Goal: Task Accomplishment & Management: Use online tool/utility

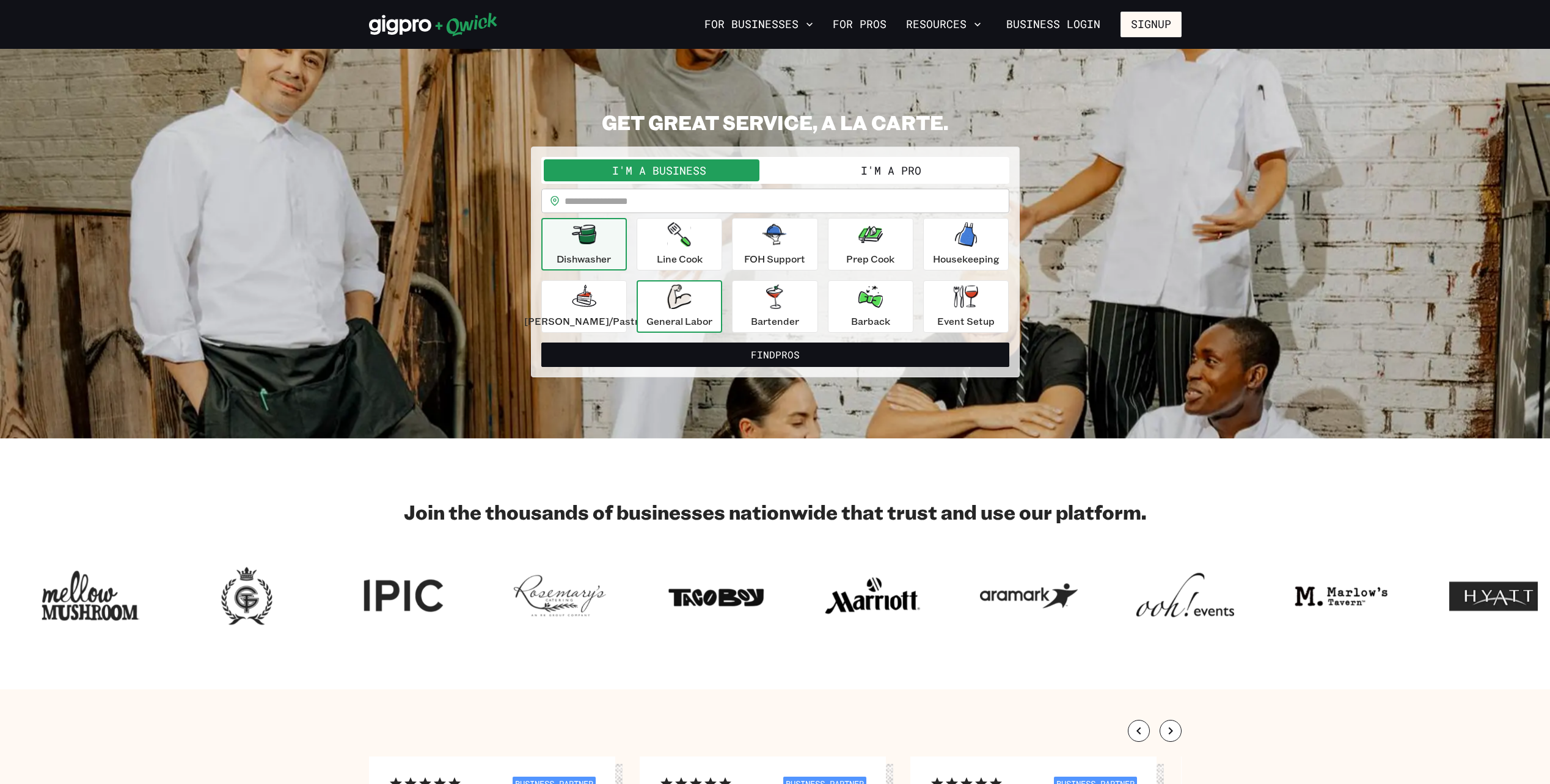
click at [689, 298] on icon "button" at bounding box center [679, 297] width 24 height 25
click at [901, 176] on button "I'm a Pro" at bounding box center [890, 170] width 232 height 22
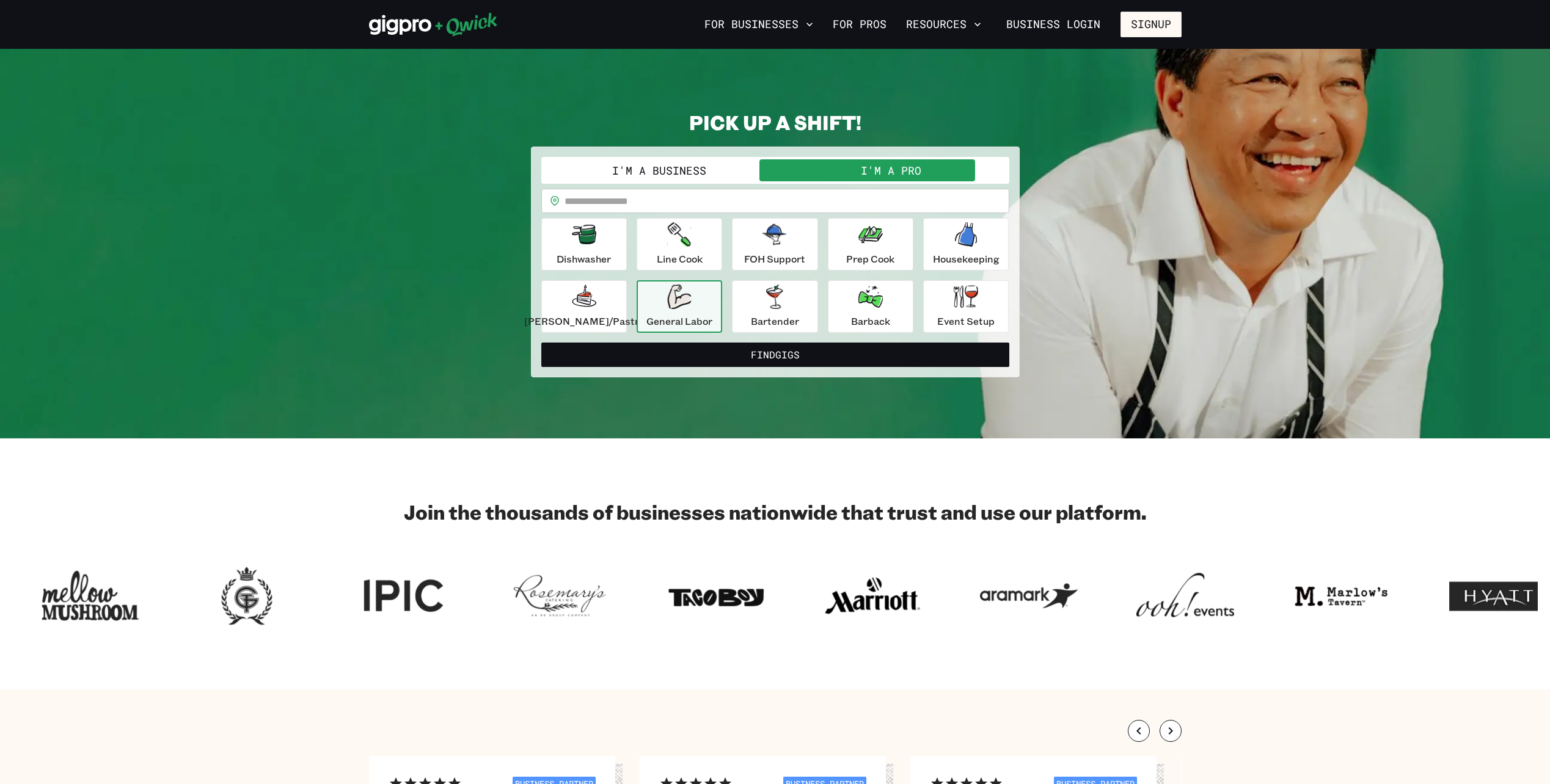
click at [691, 307] on icon "button" at bounding box center [679, 297] width 24 height 25
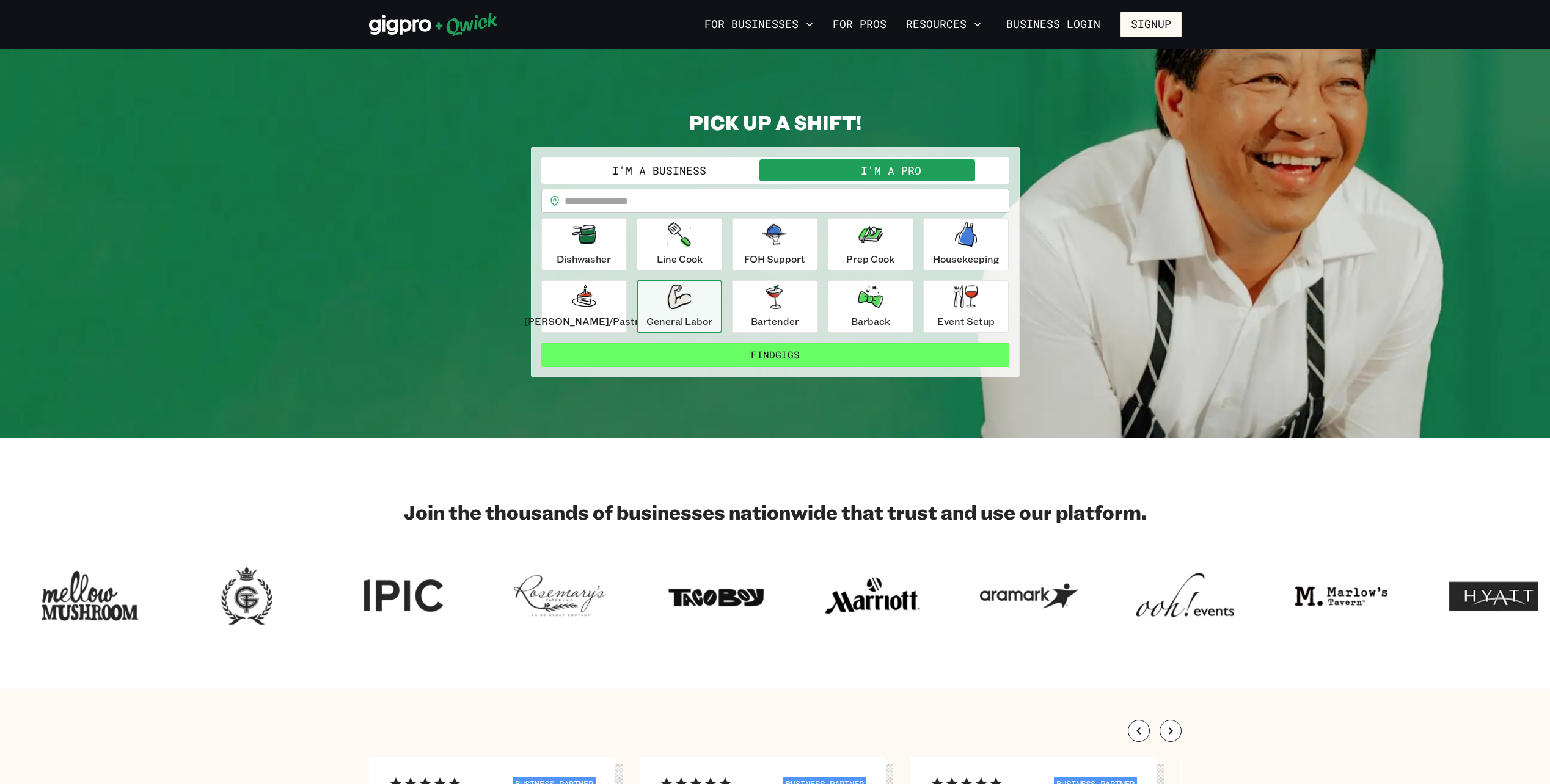
click at [850, 347] on button "Find Gigs" at bounding box center [775, 354] width 468 height 25
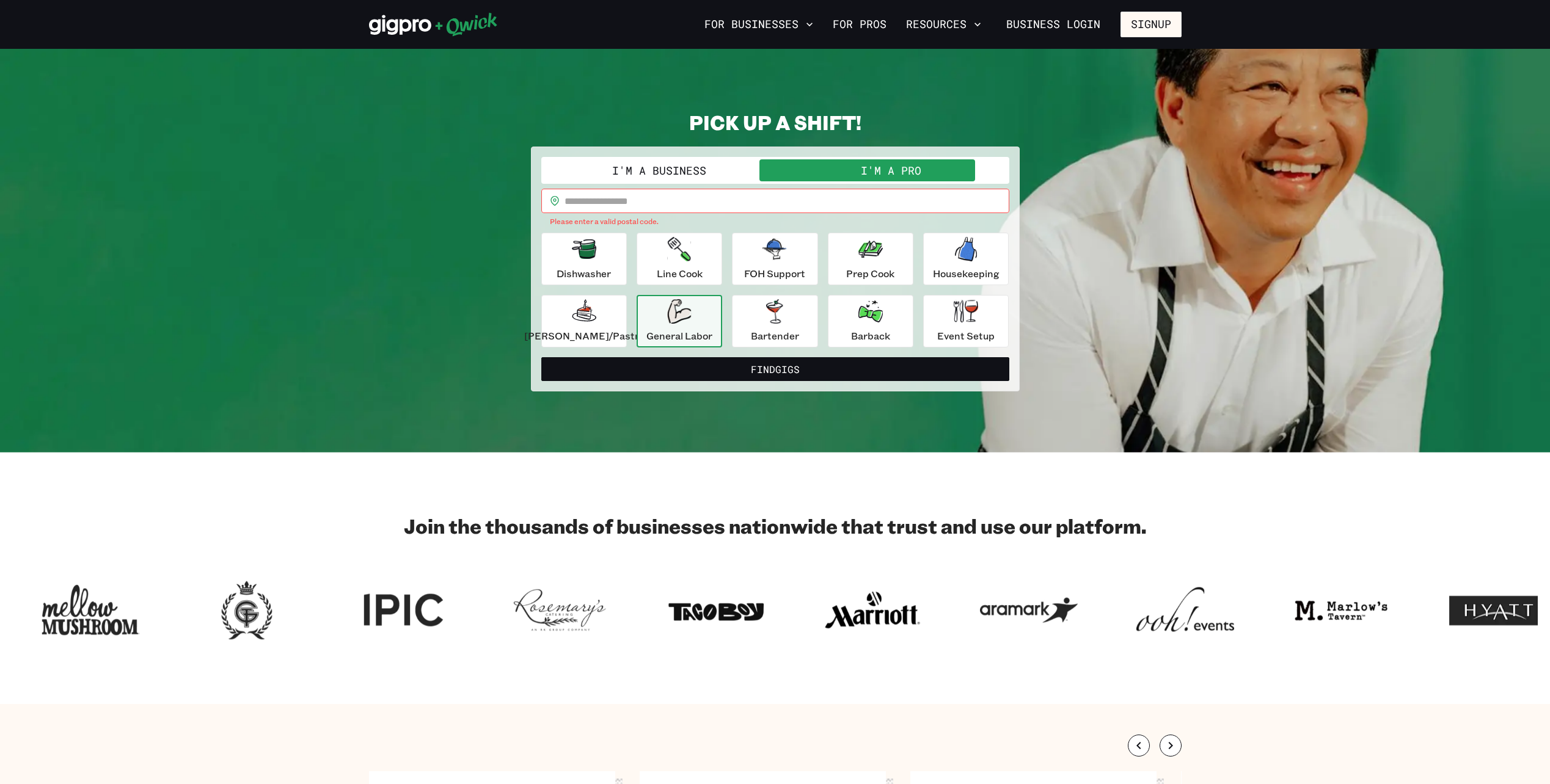
click at [623, 203] on input "text" at bounding box center [786, 201] width 444 height 25
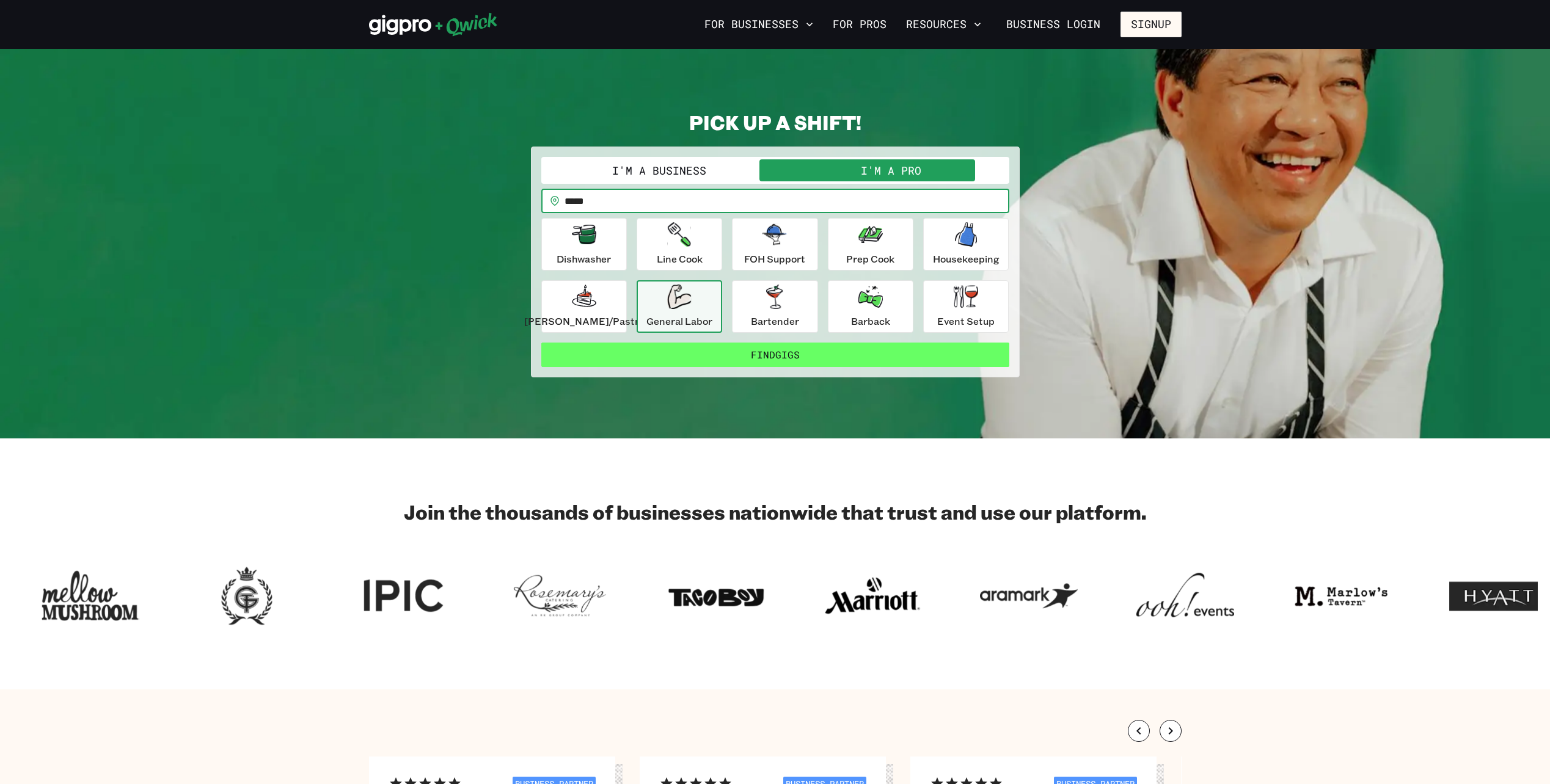
type input "*****"
click at [810, 343] on button "Find Gigs" at bounding box center [775, 354] width 468 height 25
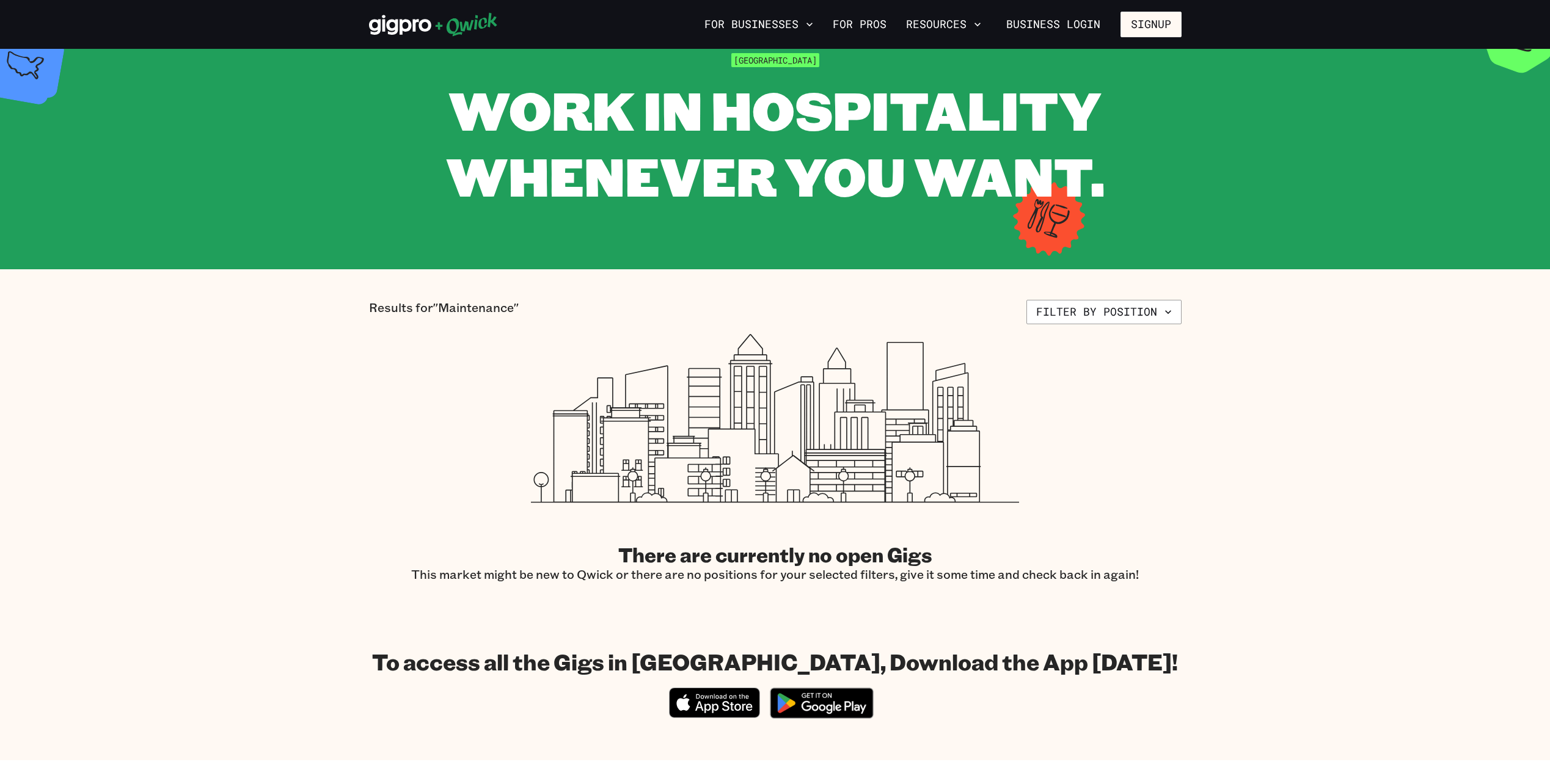
scroll to position [61, 0]
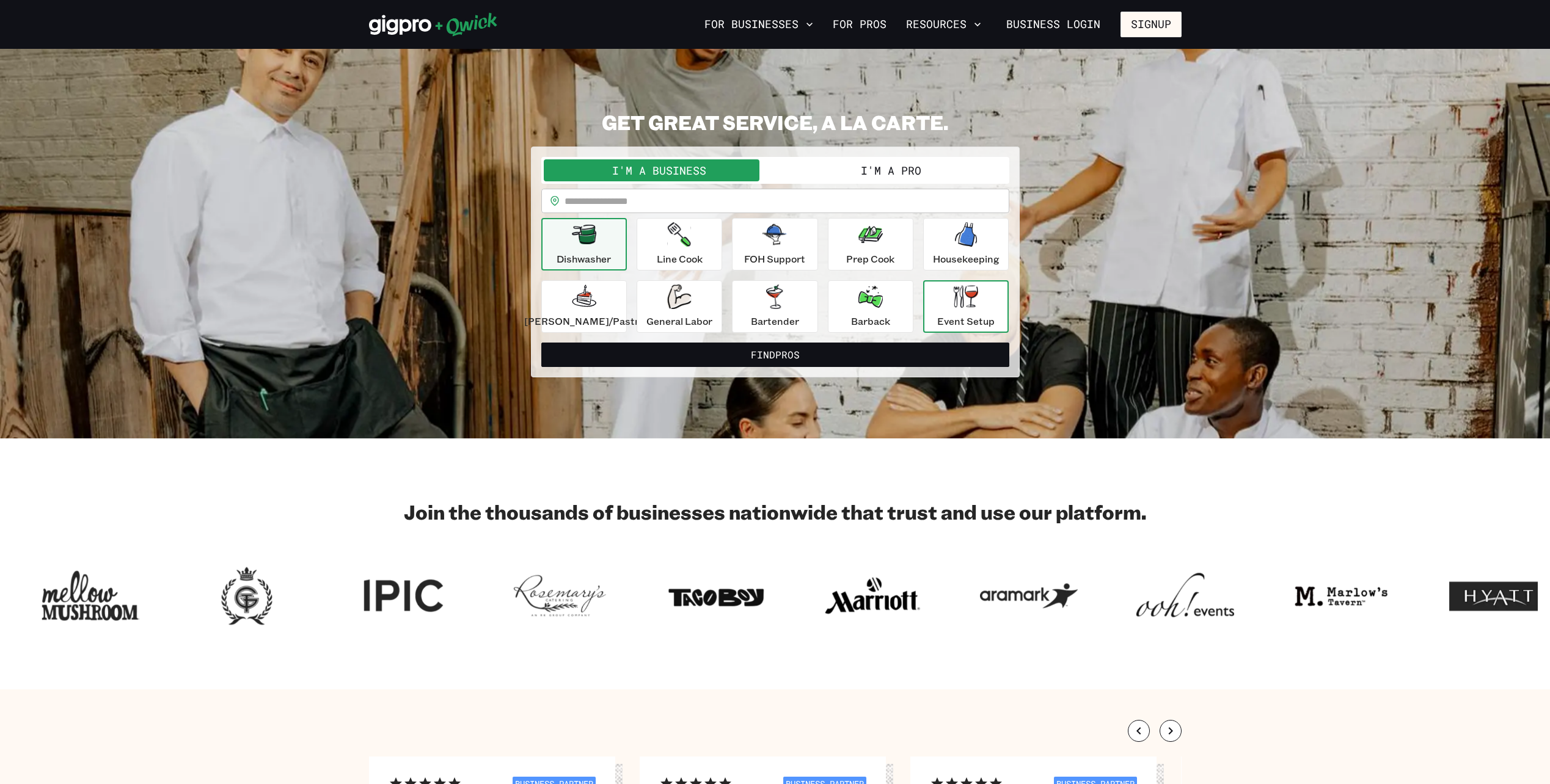
click at [950, 321] on p "Event Setup" at bounding box center [966, 321] width 58 height 15
click at [825, 165] on button "I'm a Pro" at bounding box center [890, 170] width 232 height 22
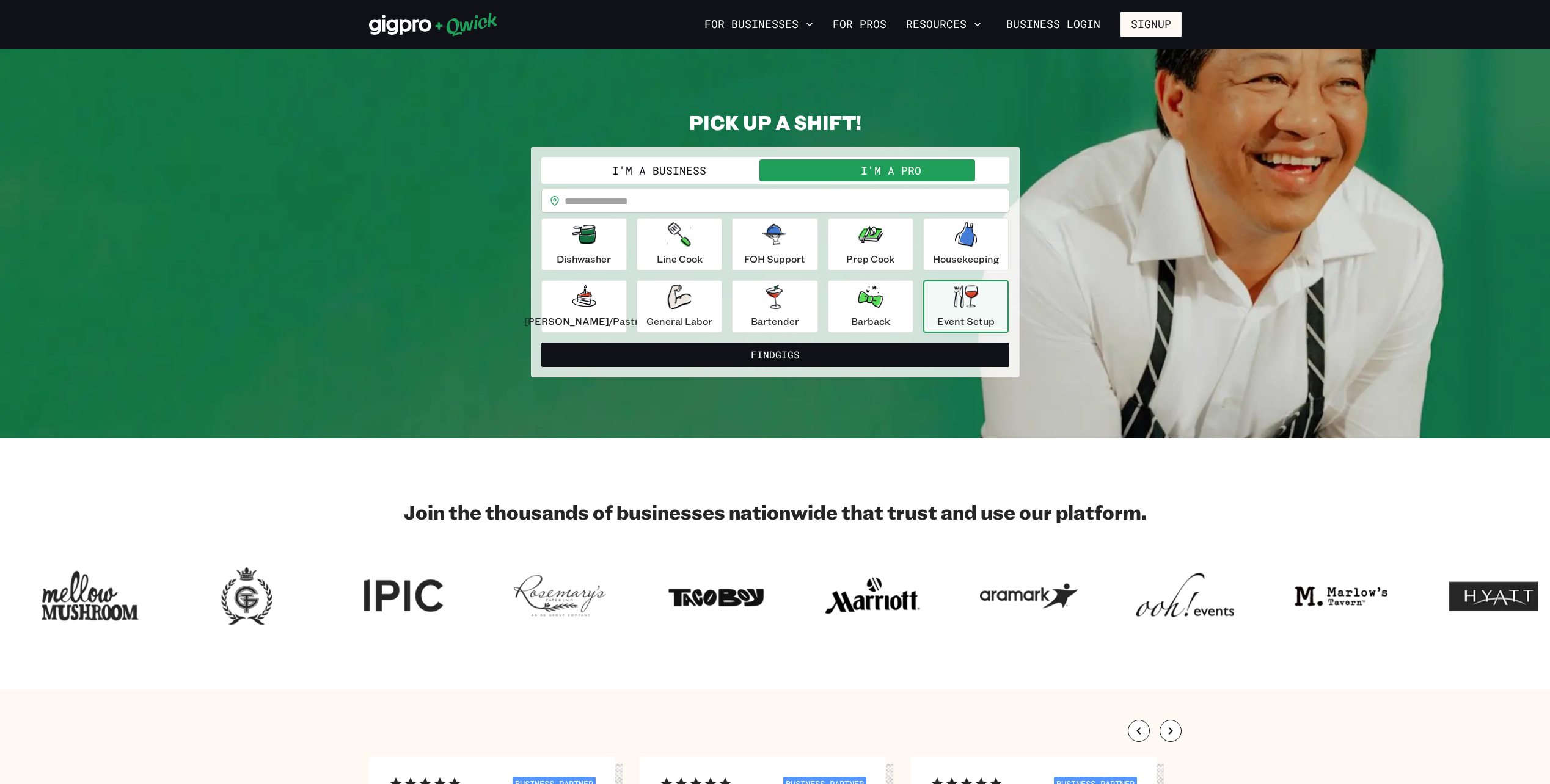
click at [777, 202] on input "text" at bounding box center [786, 201] width 444 height 25
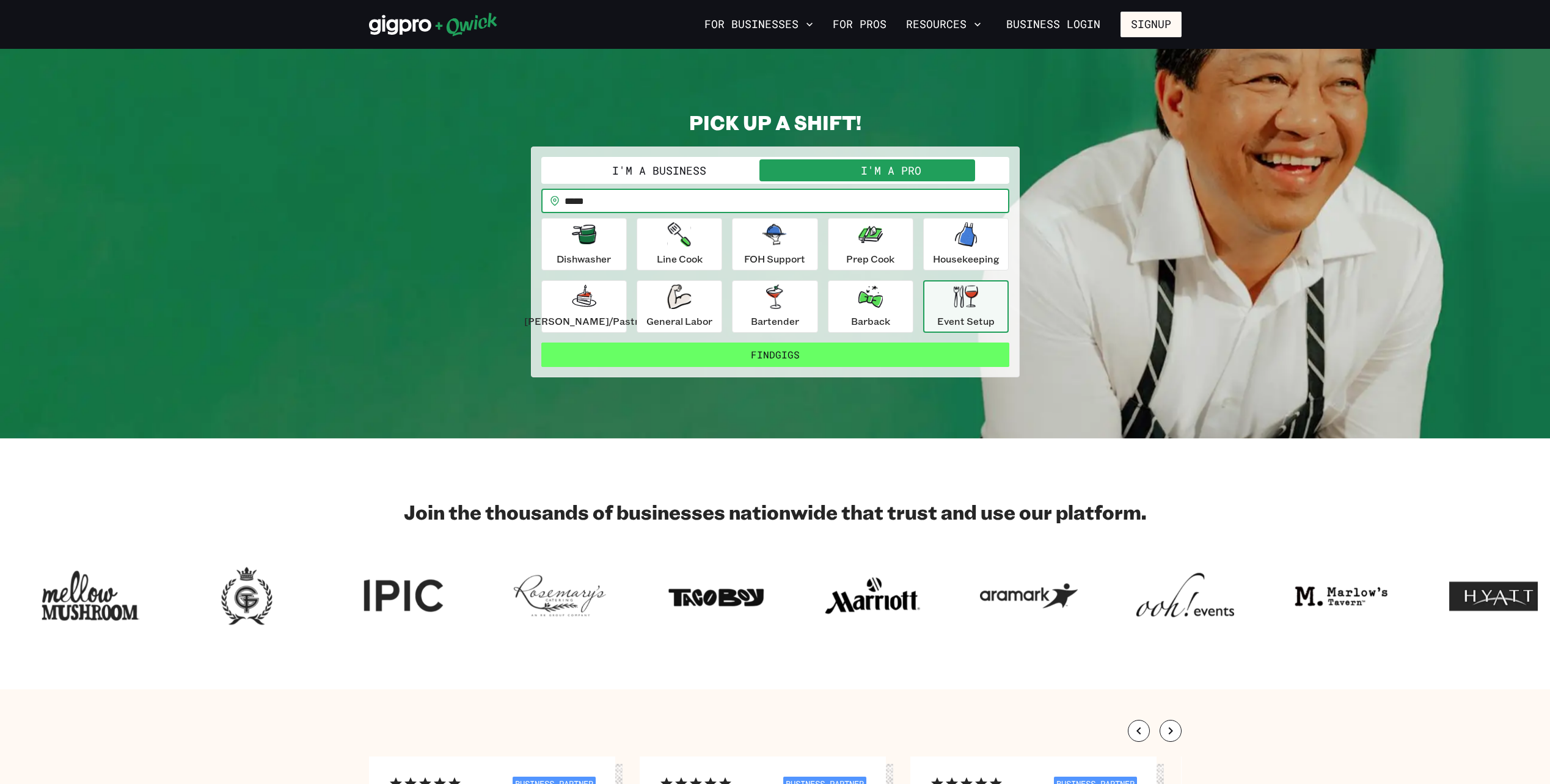
type input "*****"
click at [898, 352] on button "Find Gigs" at bounding box center [775, 354] width 468 height 25
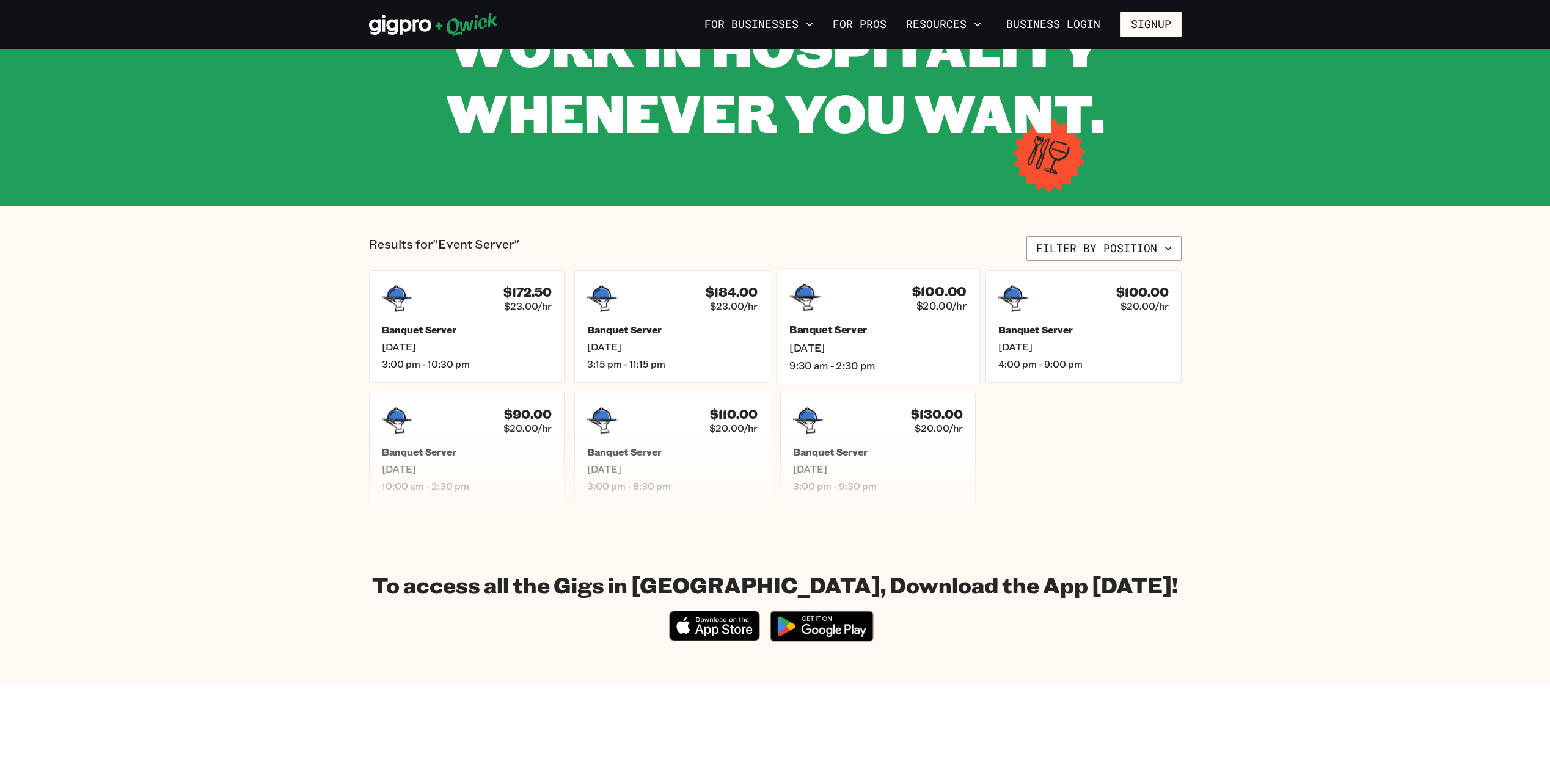
scroll to position [122, 0]
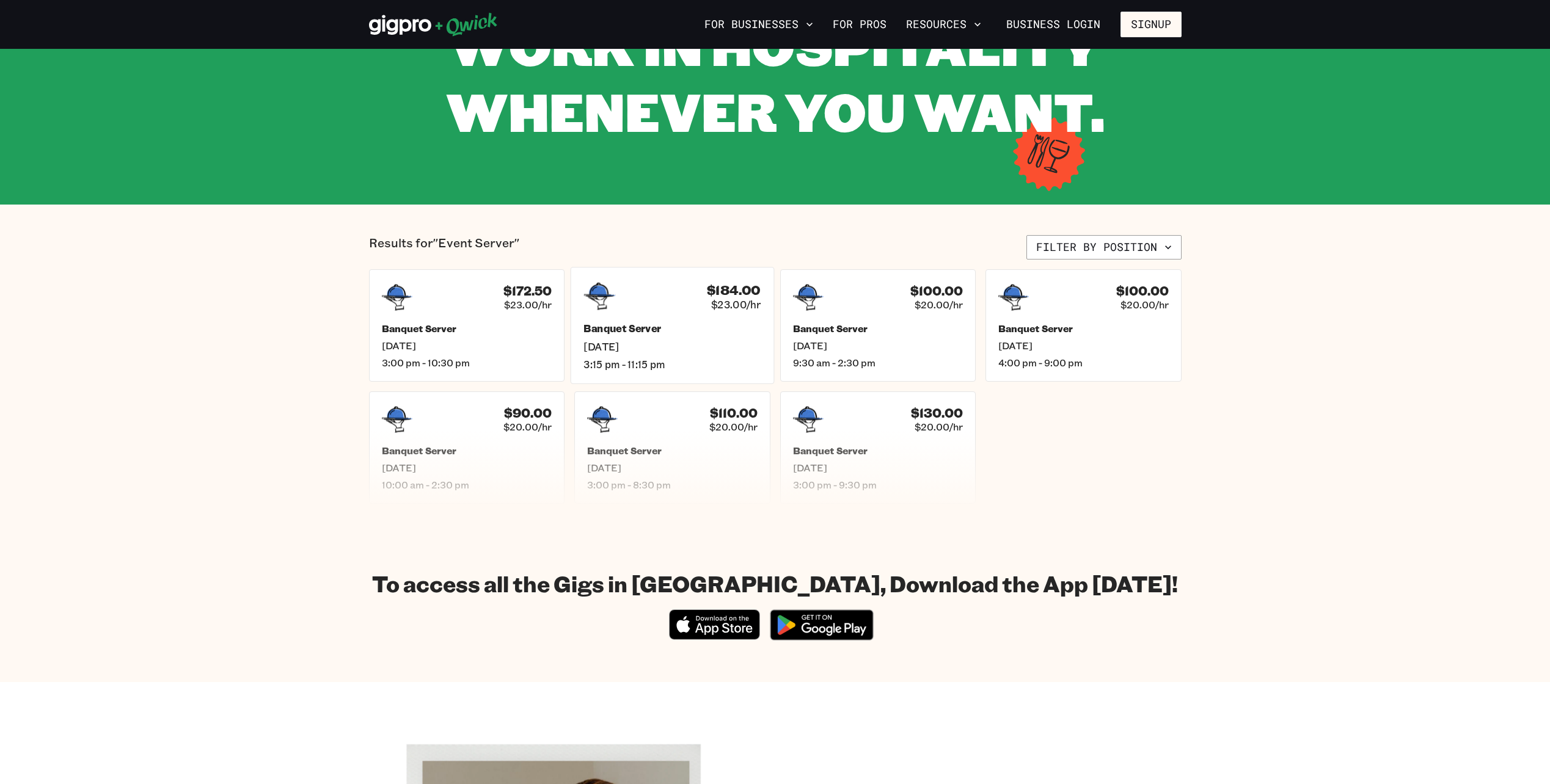
click at [669, 325] on h5 "Banquet Server" at bounding box center [671, 329] width 177 height 13
